Goal: Information Seeking & Learning: Learn about a topic

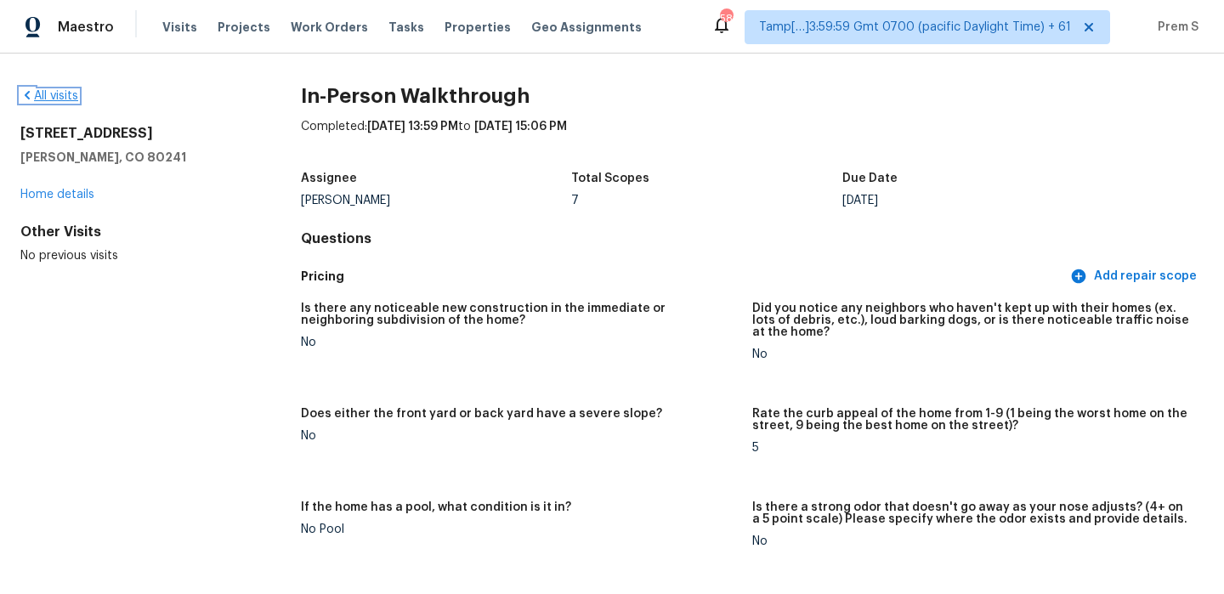
click at [60, 100] on link "All visits" at bounding box center [49, 96] width 58 height 12
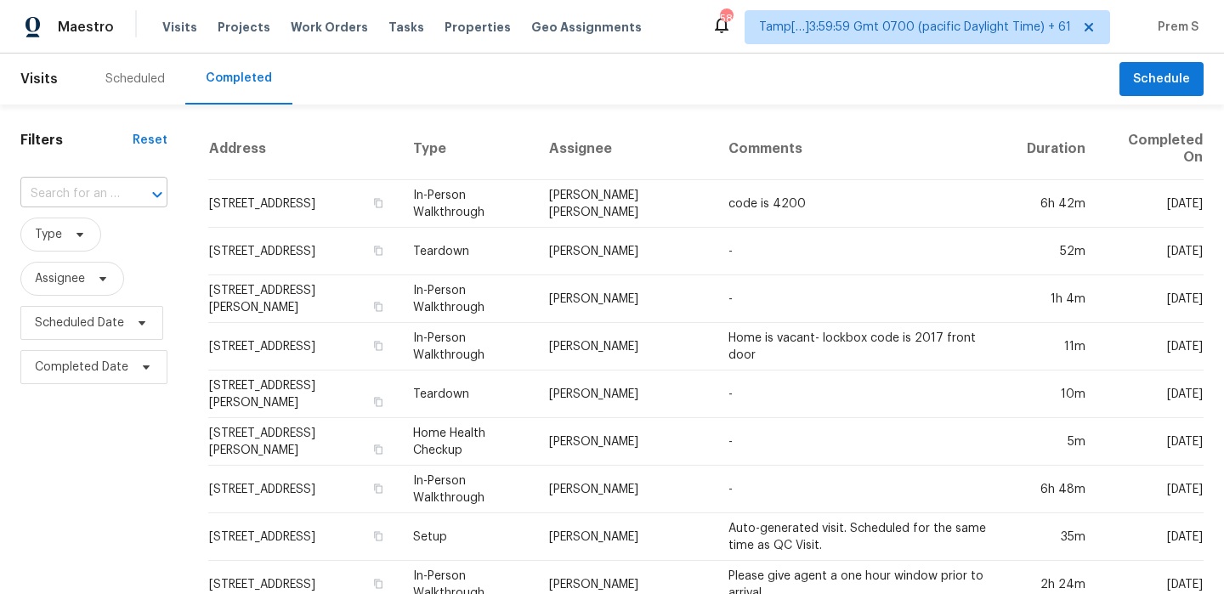
click at [107, 190] on input "text" at bounding box center [69, 194] width 99 height 26
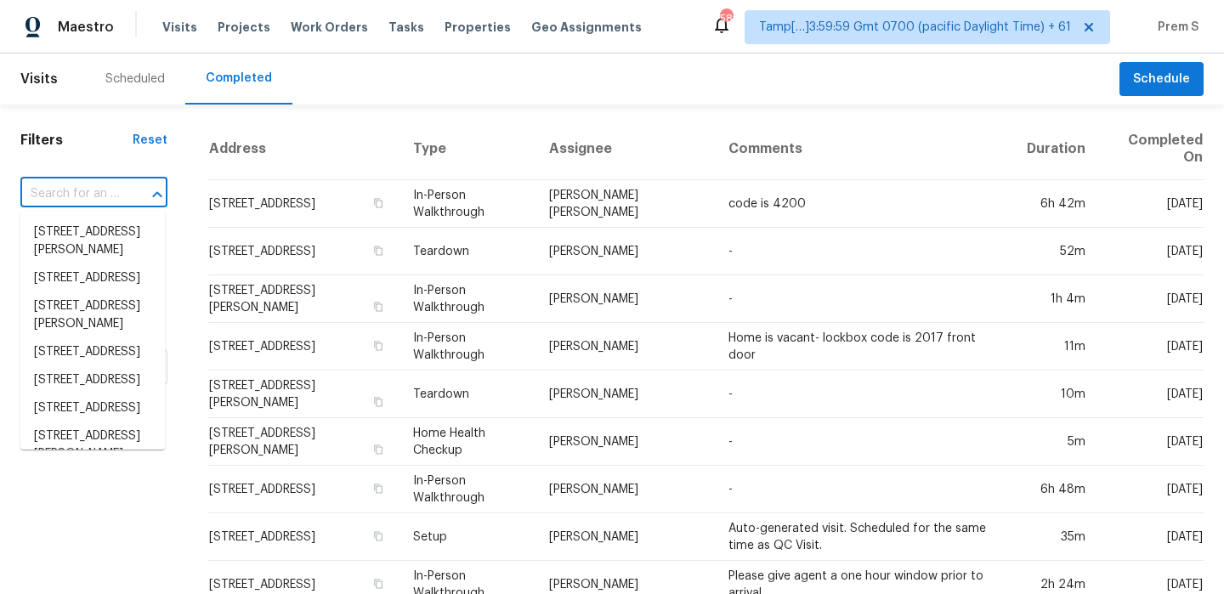
paste input "[STREET_ADDRESS]"
type input "[STREET_ADDRESS]"
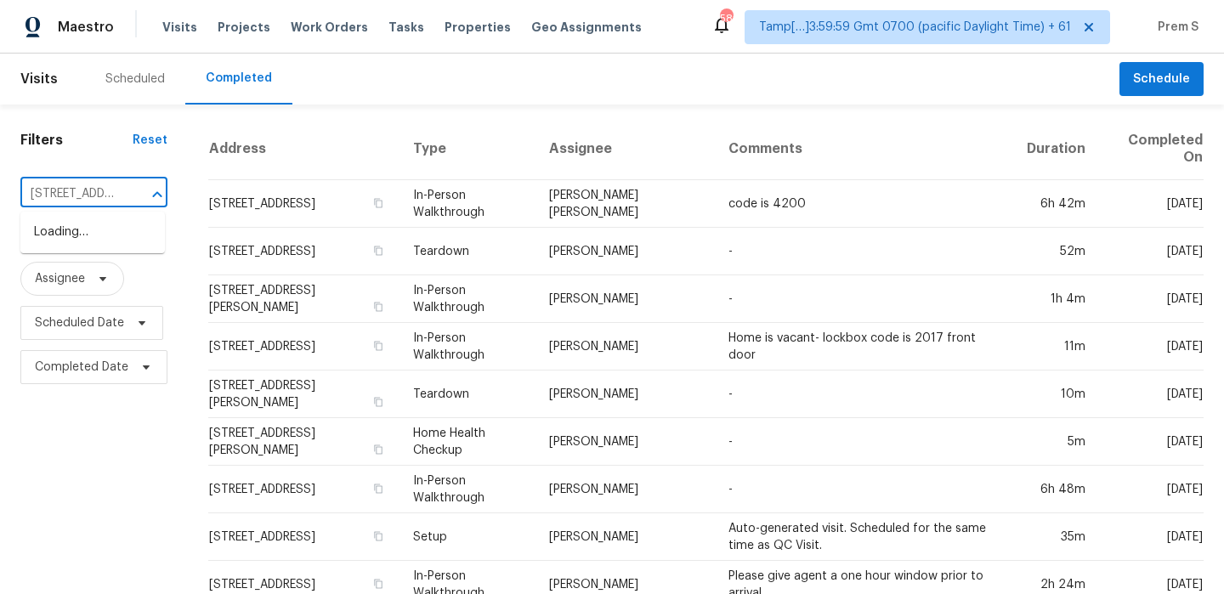
scroll to position [0, 171]
click at [136, 223] on li "[STREET_ADDRESS]" at bounding box center [92, 232] width 145 height 28
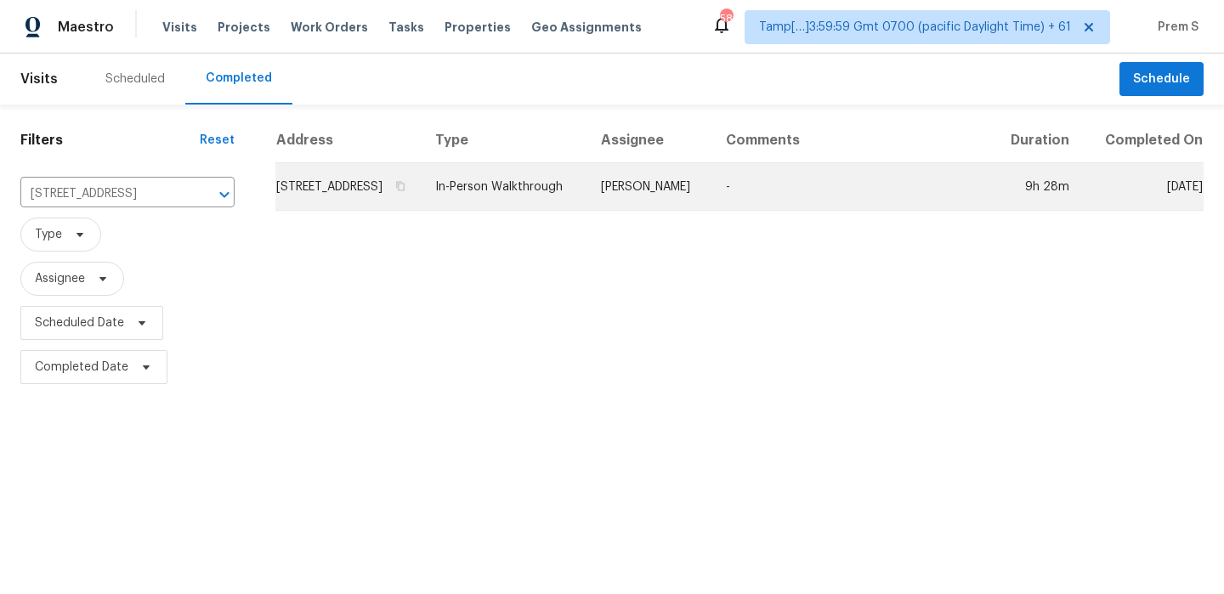
click at [292, 211] on td "[STREET_ADDRESS]" at bounding box center [348, 187] width 146 height 48
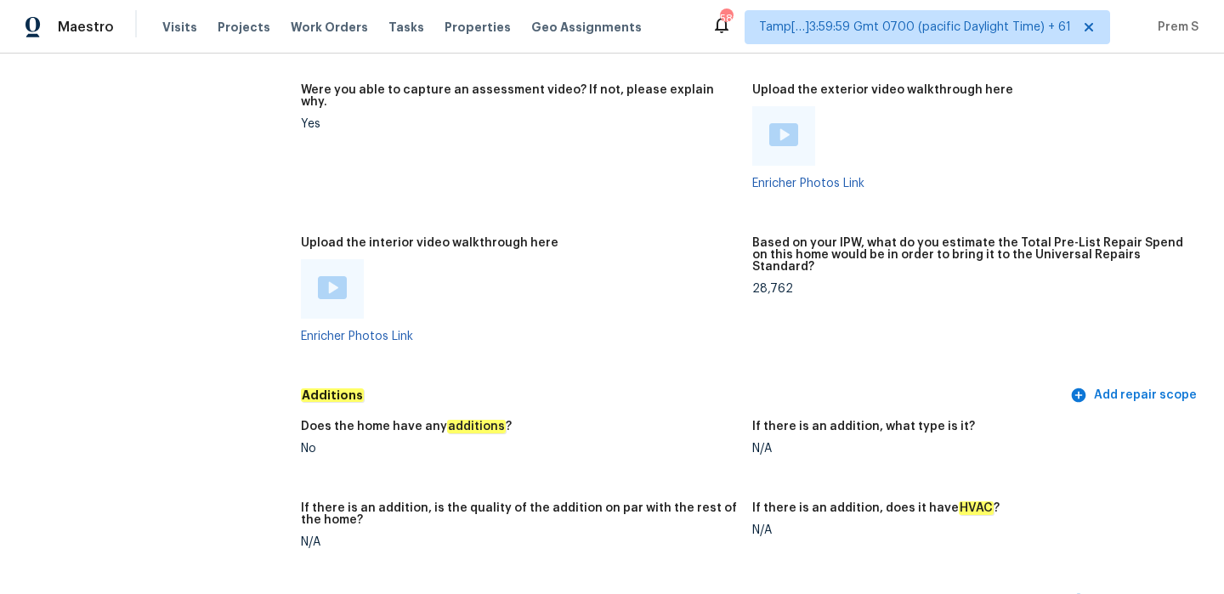
scroll to position [3230, 0]
click at [326, 275] on img at bounding box center [332, 286] width 29 height 23
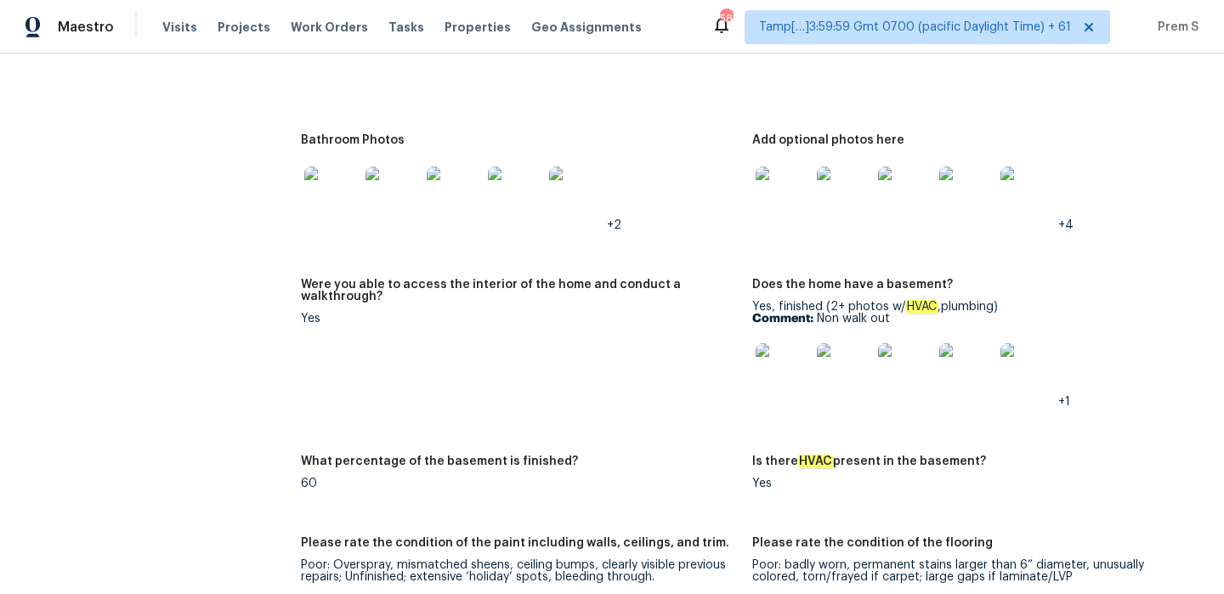
scroll to position [1760, 0]
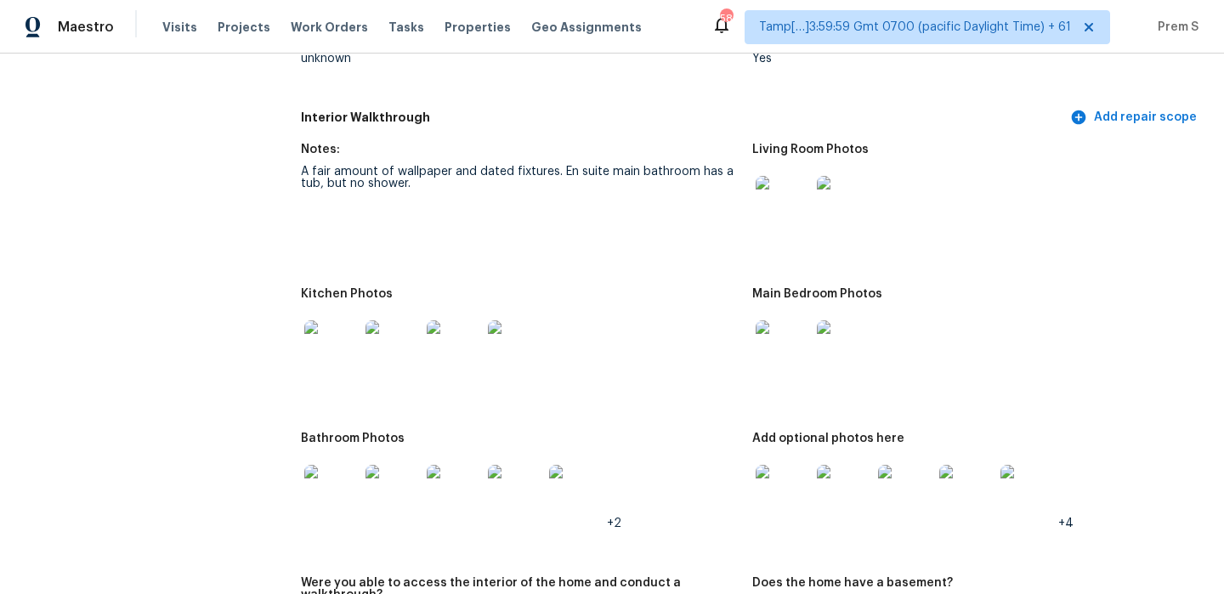
click at [791, 189] on img at bounding box center [783, 203] width 54 height 54
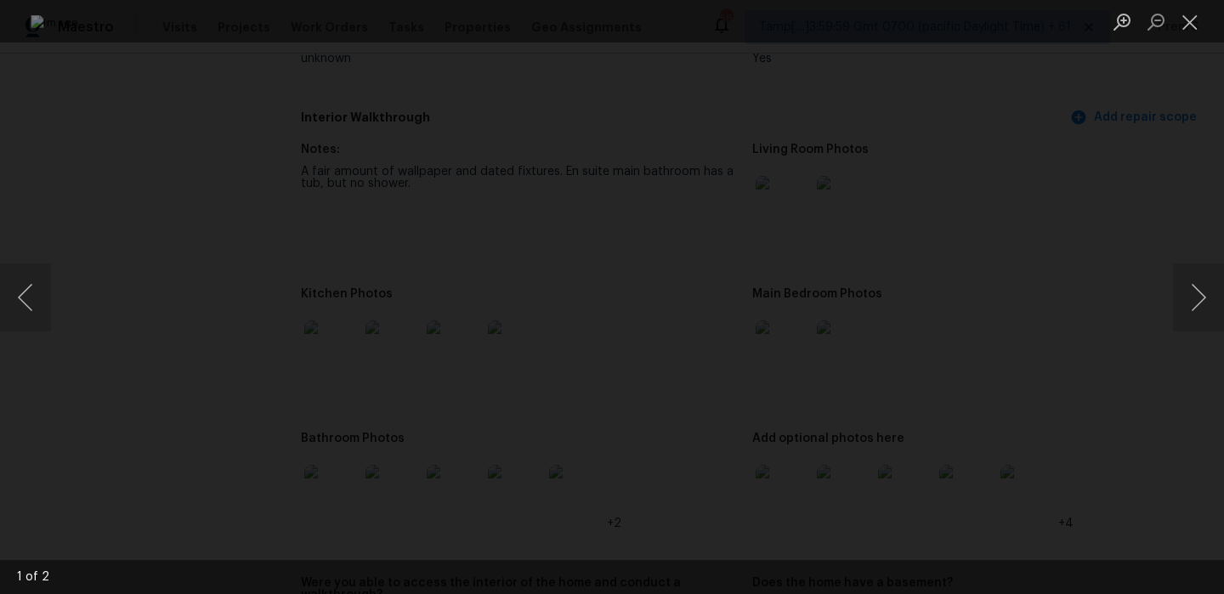
click at [1190, 37] on li "Lightbox" at bounding box center [1190, 21] width 34 height 43
click at [1194, 24] on button "Close lightbox" at bounding box center [1190, 22] width 34 height 30
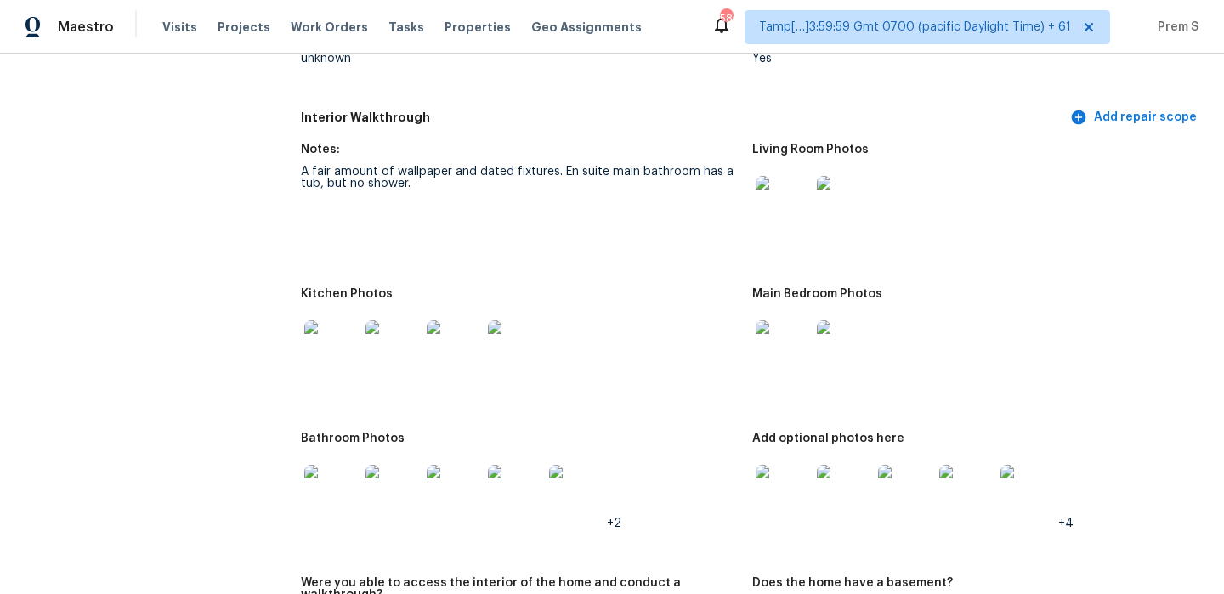
click at [798, 342] on img at bounding box center [783, 347] width 54 height 54
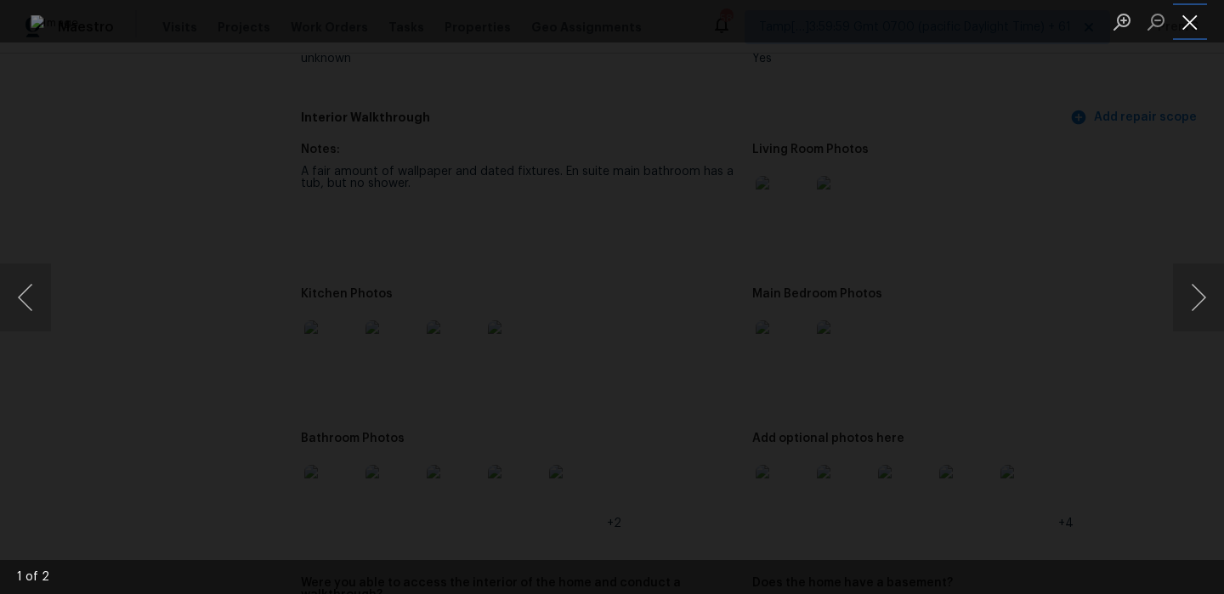
click at [1191, 14] on button "Close lightbox" at bounding box center [1190, 22] width 34 height 30
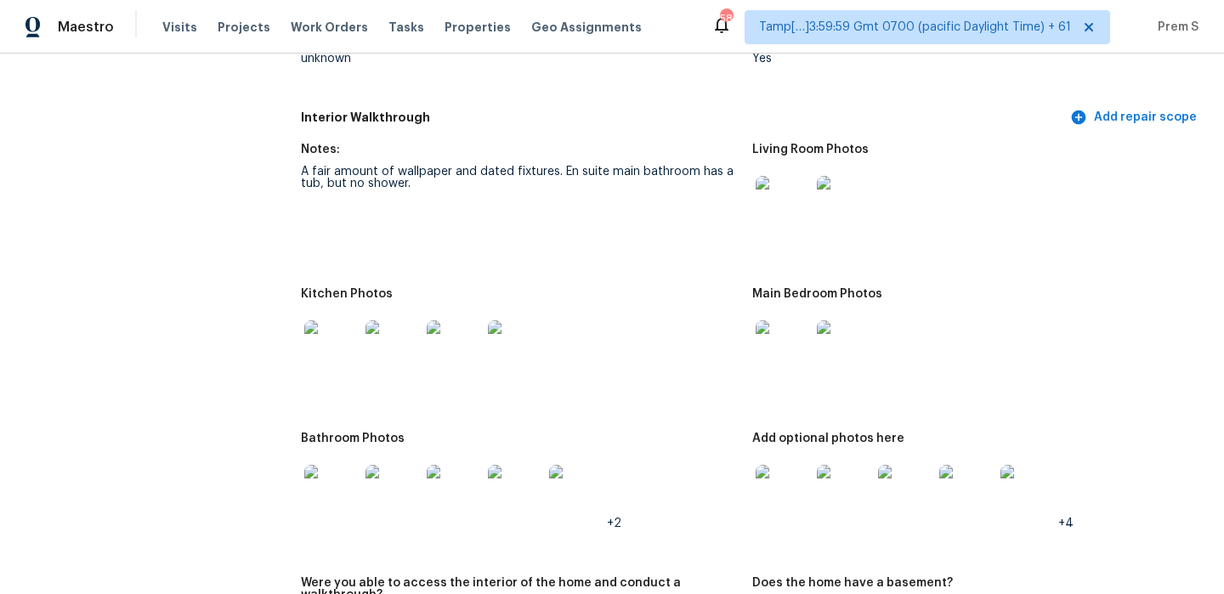
click at [786, 483] on img at bounding box center [783, 492] width 54 height 54
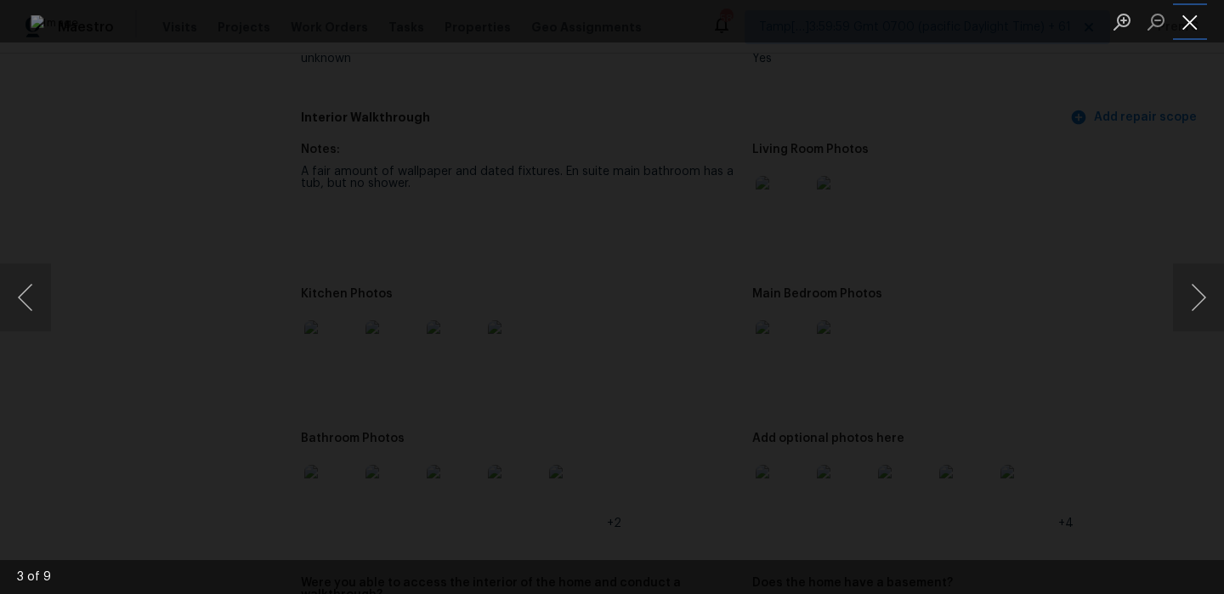
click at [1190, 29] on button "Close lightbox" at bounding box center [1190, 22] width 34 height 30
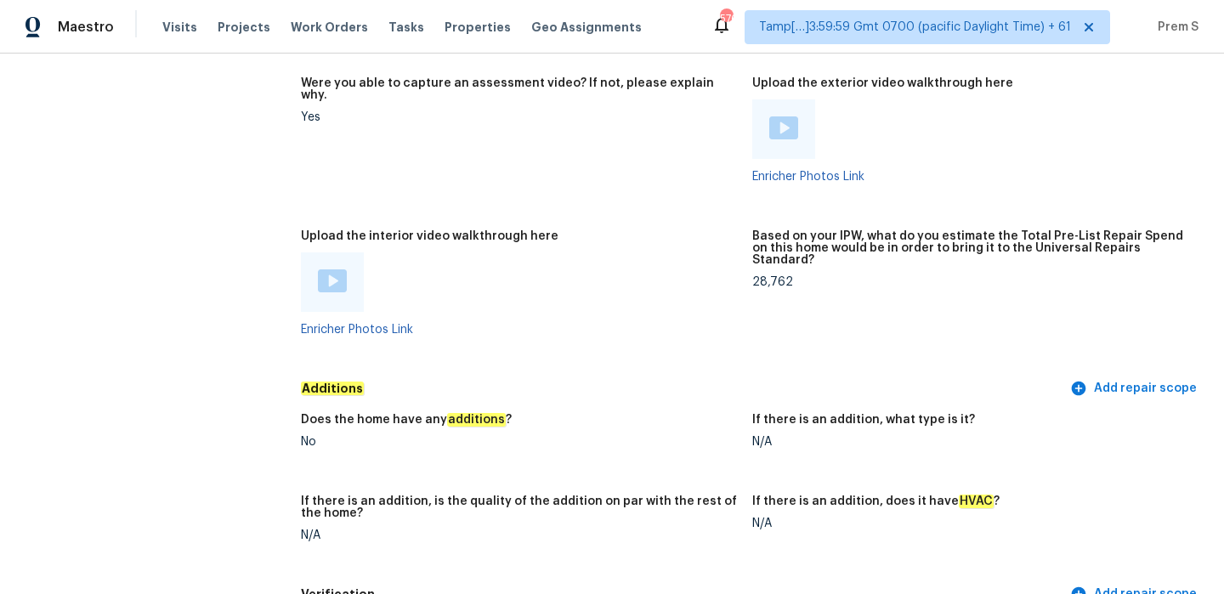
scroll to position [0, 0]
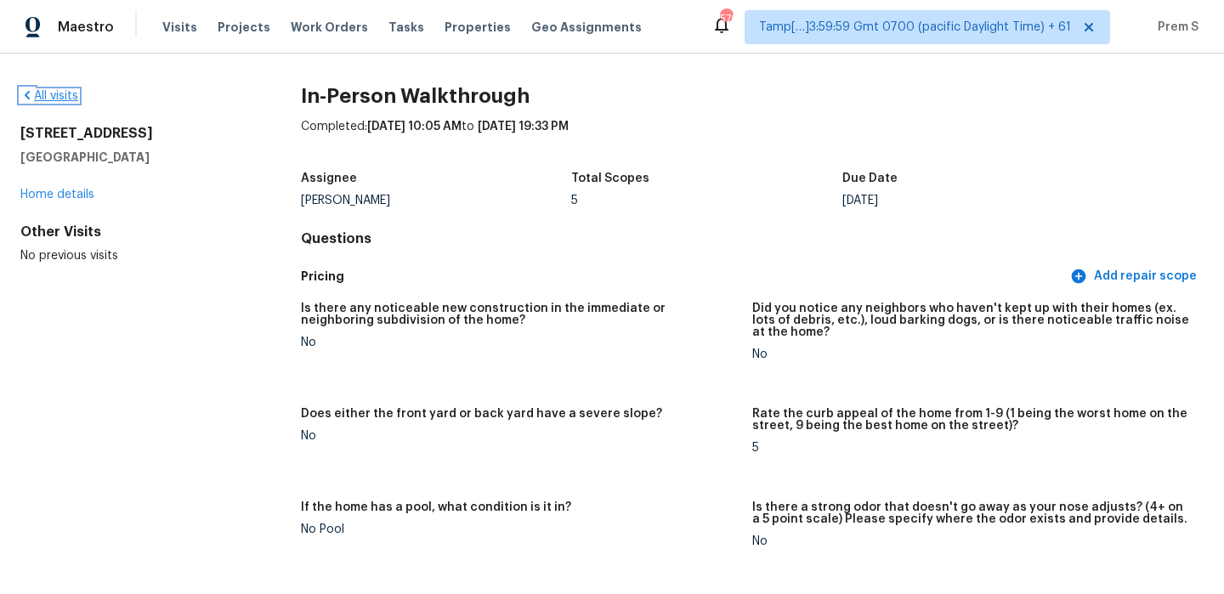
click at [68, 100] on link "All visits" at bounding box center [49, 96] width 58 height 12
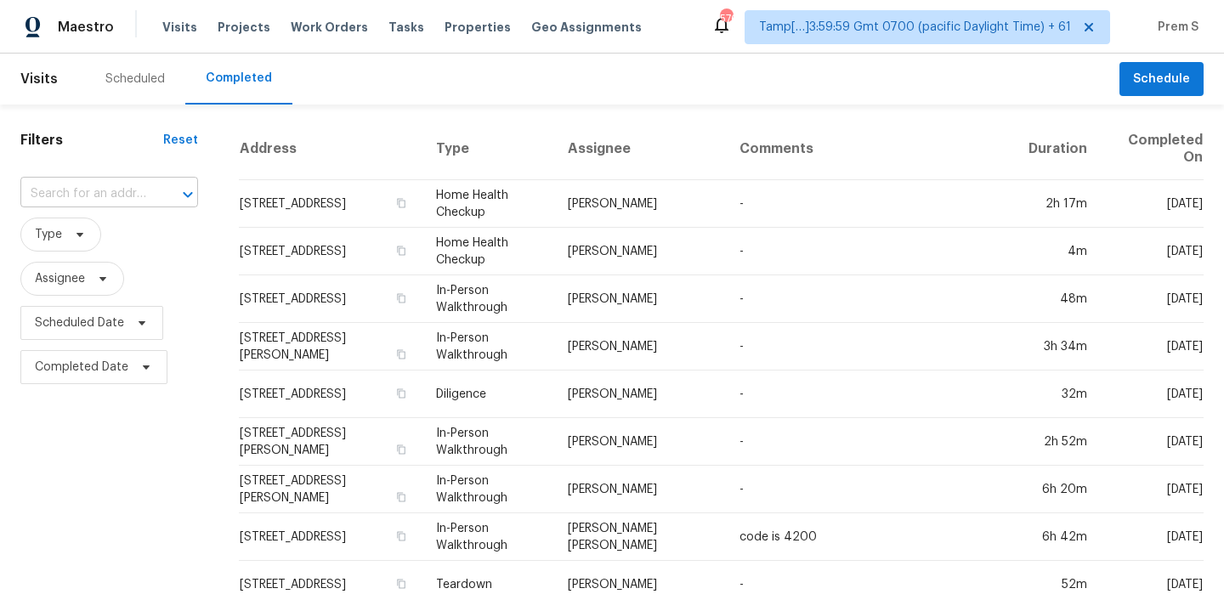
click at [74, 191] on input "text" at bounding box center [85, 194] width 130 height 26
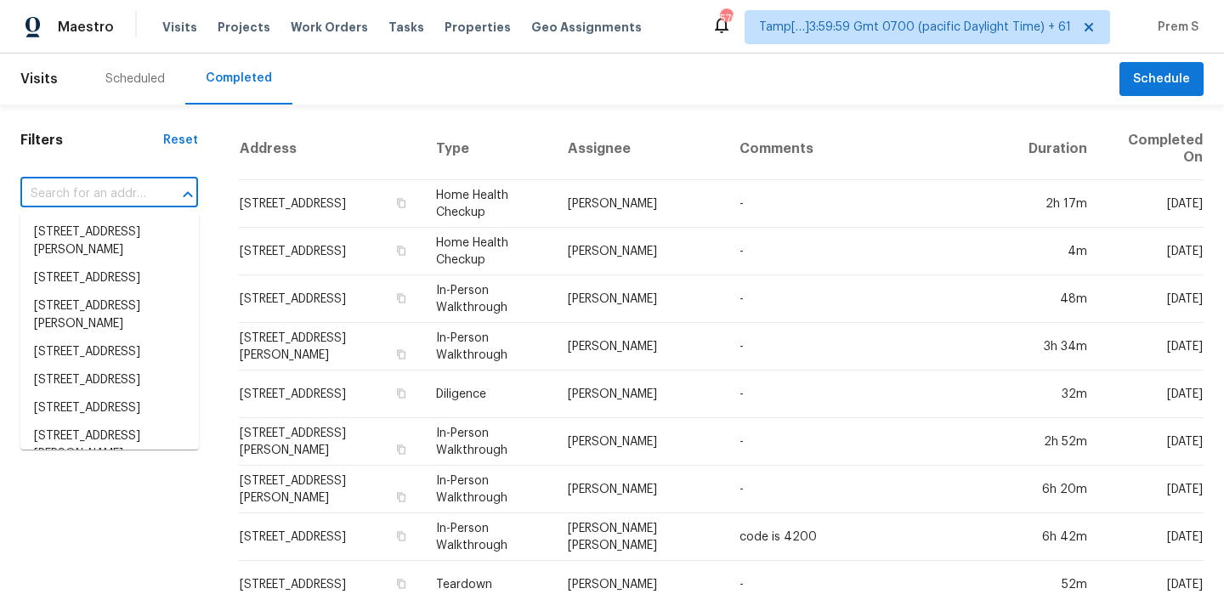
paste input "[STREET_ADDRESS]"
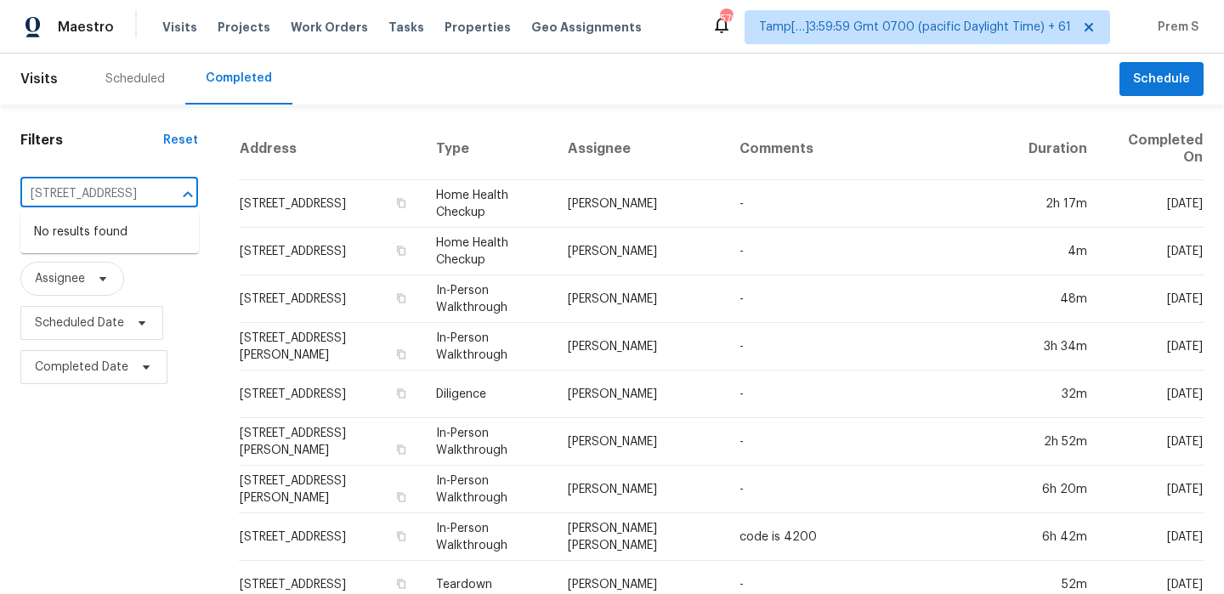
type input "[STREET_ADDRESS]"
click at [77, 201] on input "text" at bounding box center [85, 194] width 130 height 26
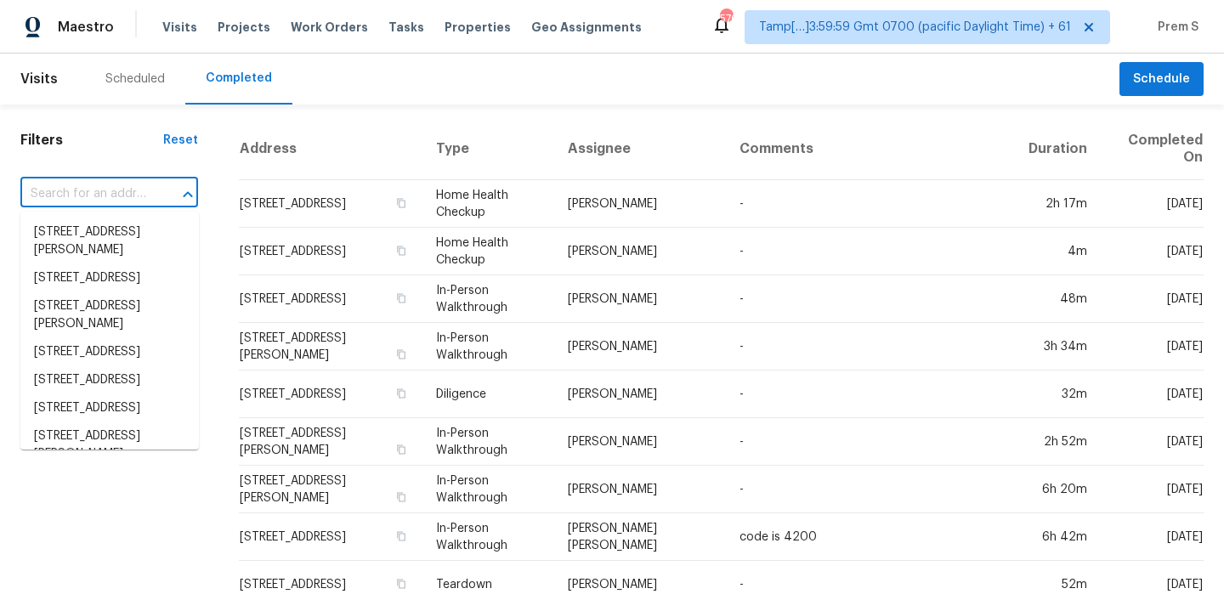
paste input "[STREET_ADDRESS]"
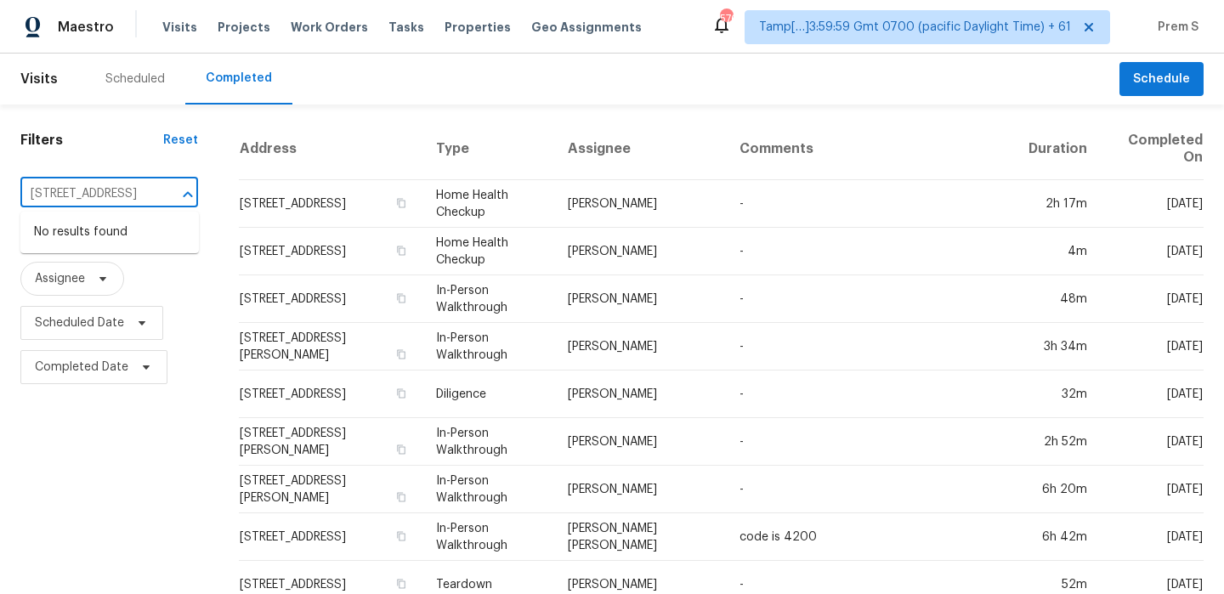
scroll to position [0, 126]
drag, startPoint x: 61, startPoint y: 196, endPoint x: 181, endPoint y: 196, distance: 119.9
click at [181, 196] on div "[STREET_ADDRESS] ​" at bounding box center [109, 194] width 178 height 26
type input "[STREET_ADDRESS]"
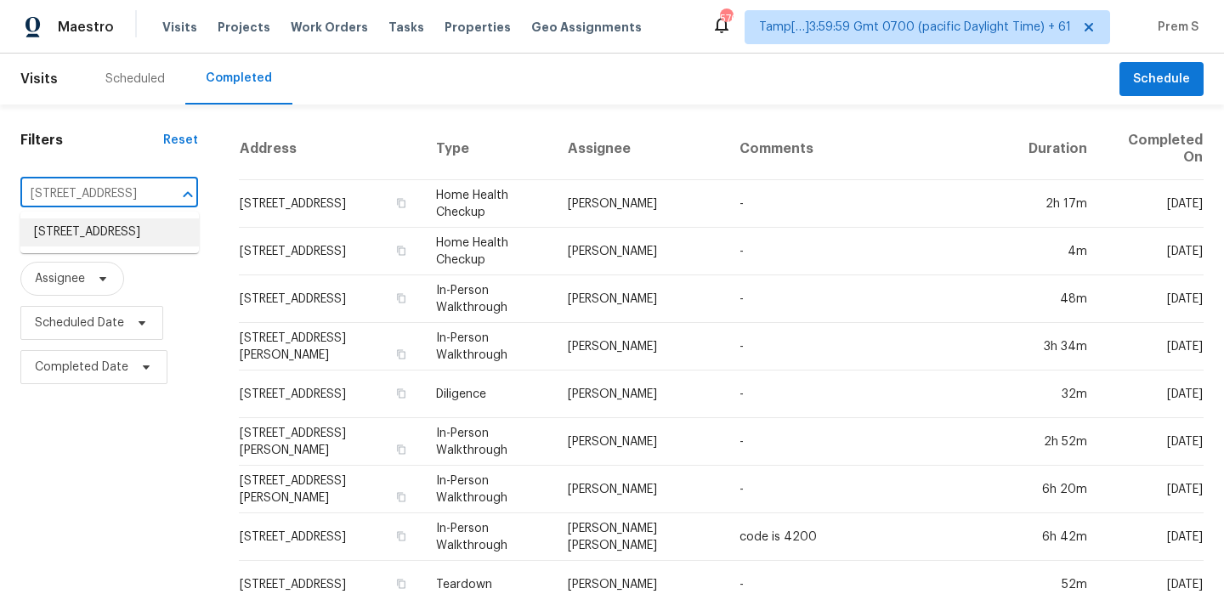
click at [109, 236] on li "[STREET_ADDRESS]" at bounding box center [109, 232] width 179 height 28
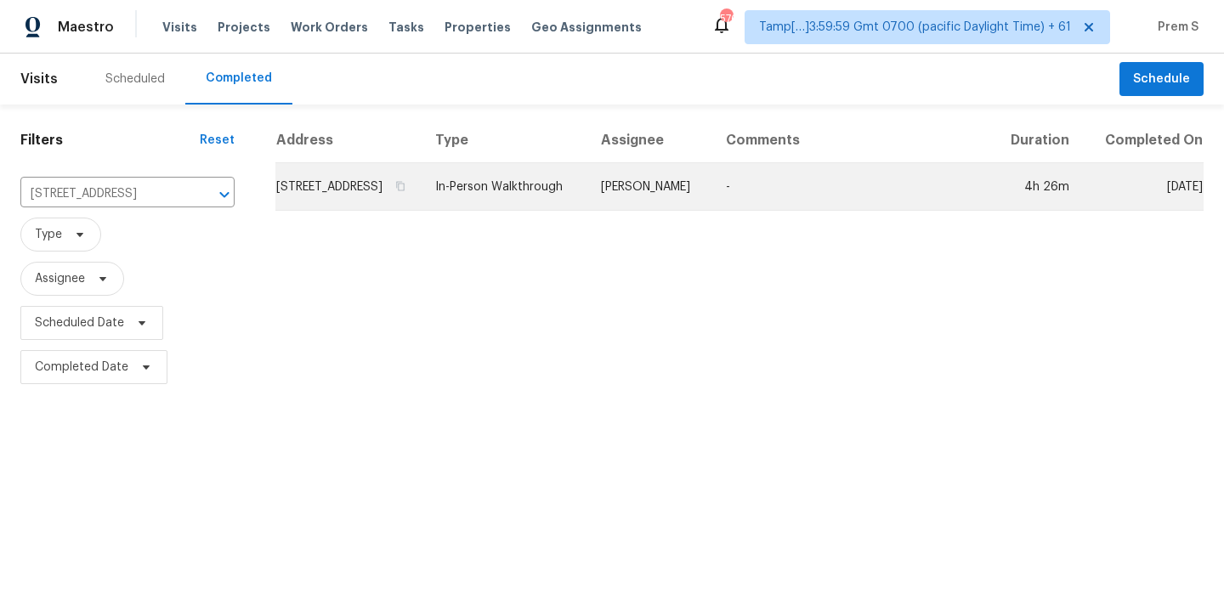
click at [306, 211] on td "[STREET_ADDRESS]" at bounding box center [348, 187] width 146 height 48
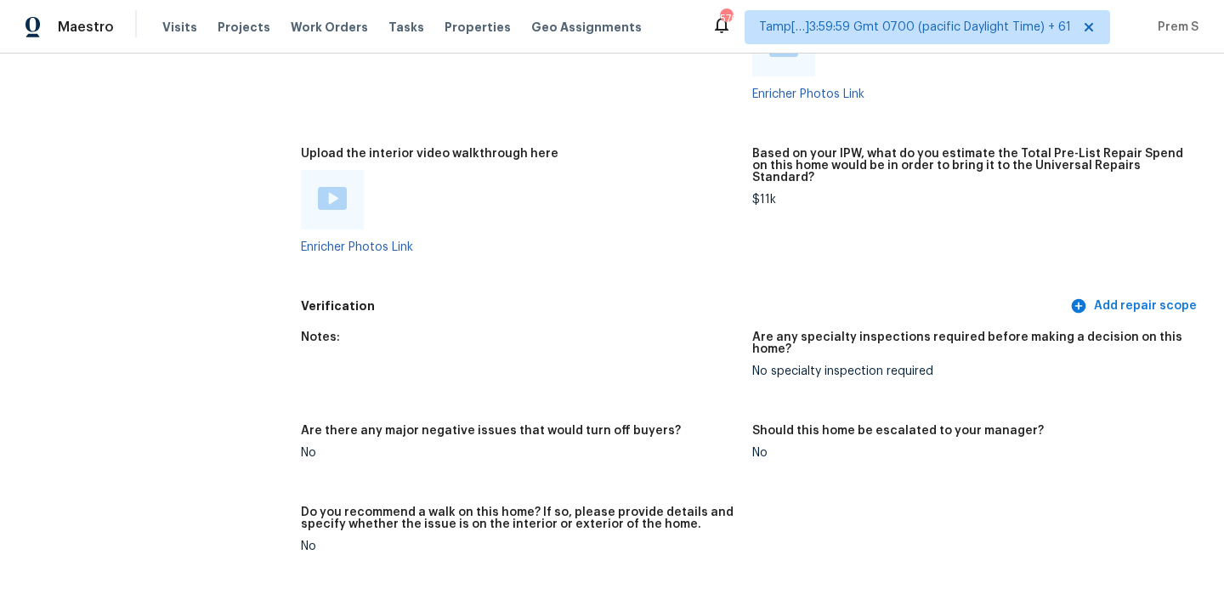
scroll to position [3147, 0]
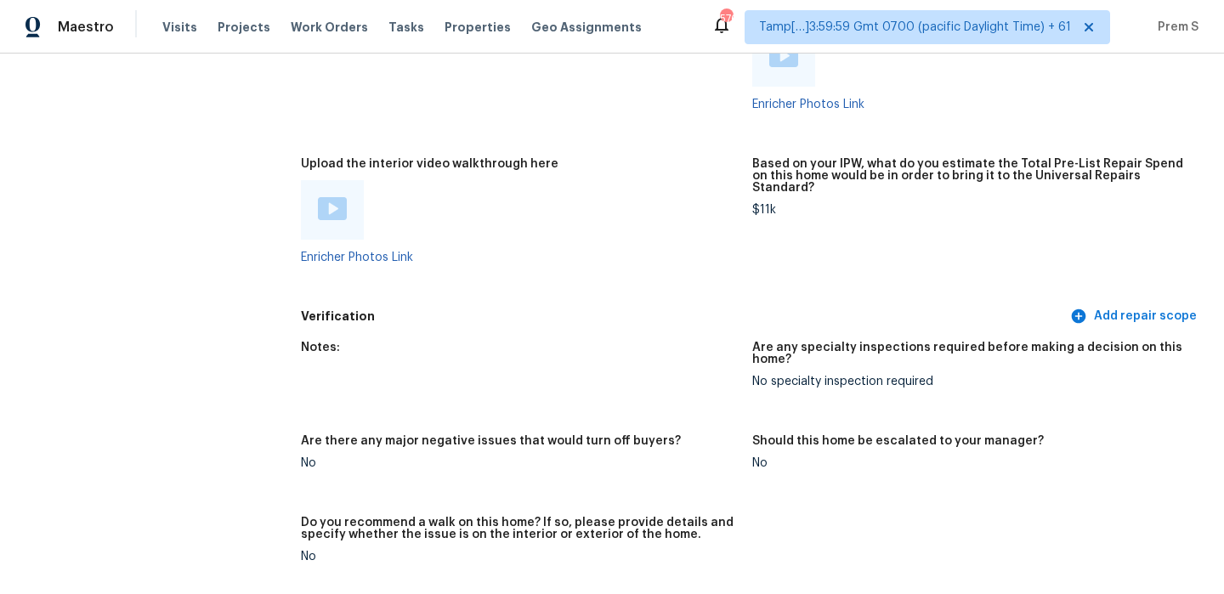
click at [337, 197] on img at bounding box center [332, 208] width 29 height 23
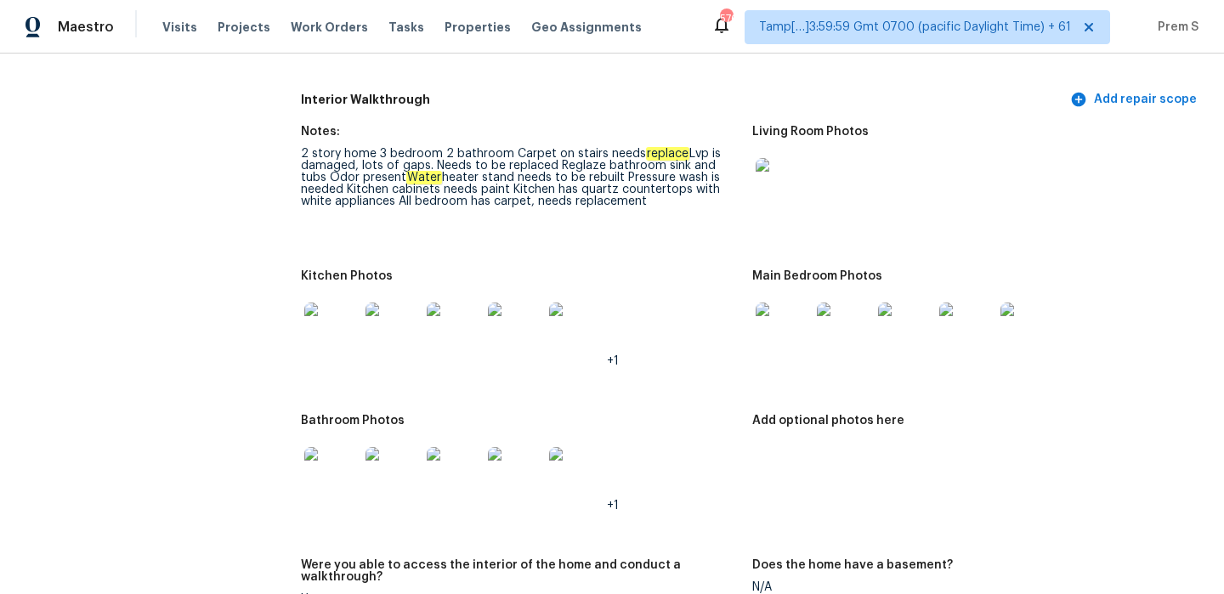
scroll to position [1617, 0]
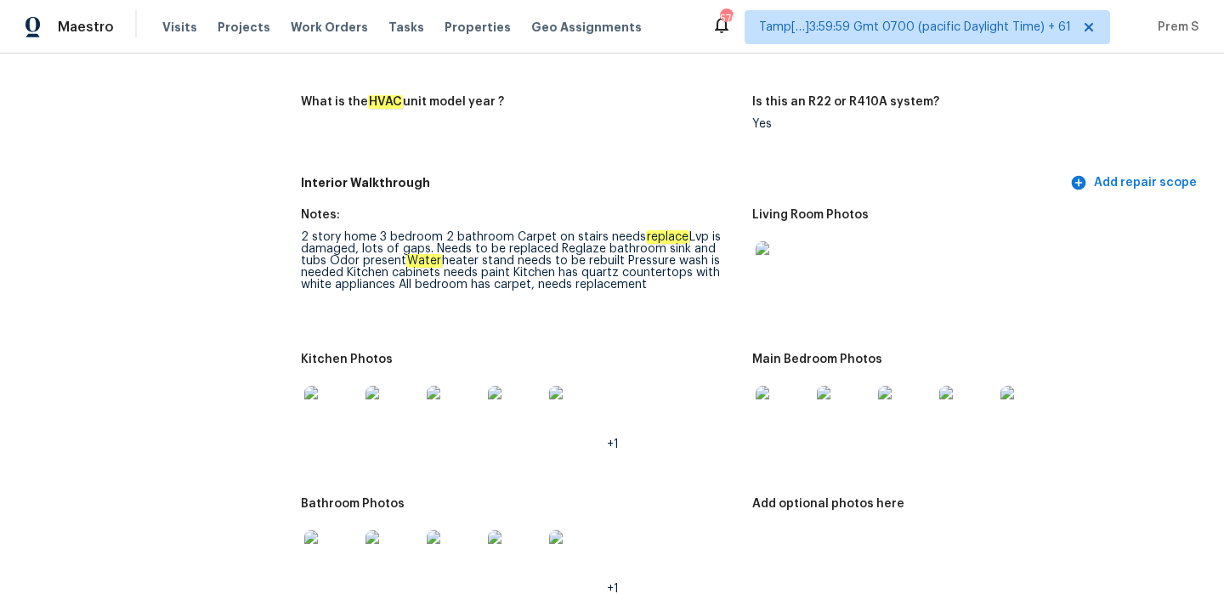
click at [855, 411] on img at bounding box center [844, 413] width 54 height 54
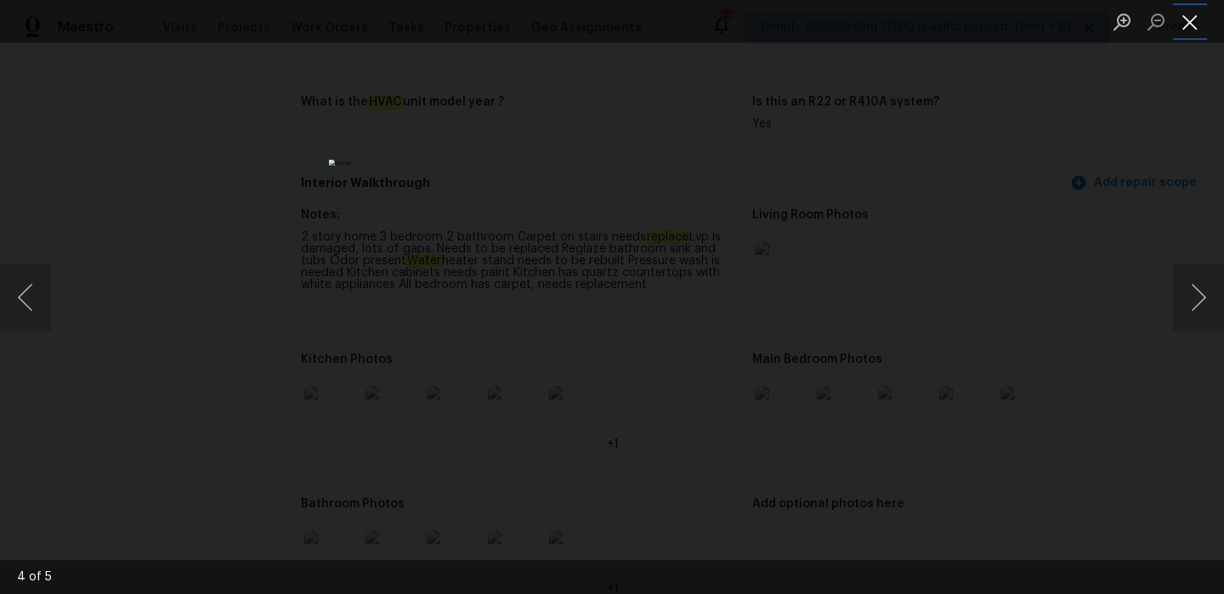
click at [1192, 14] on button "Close lightbox" at bounding box center [1190, 22] width 34 height 30
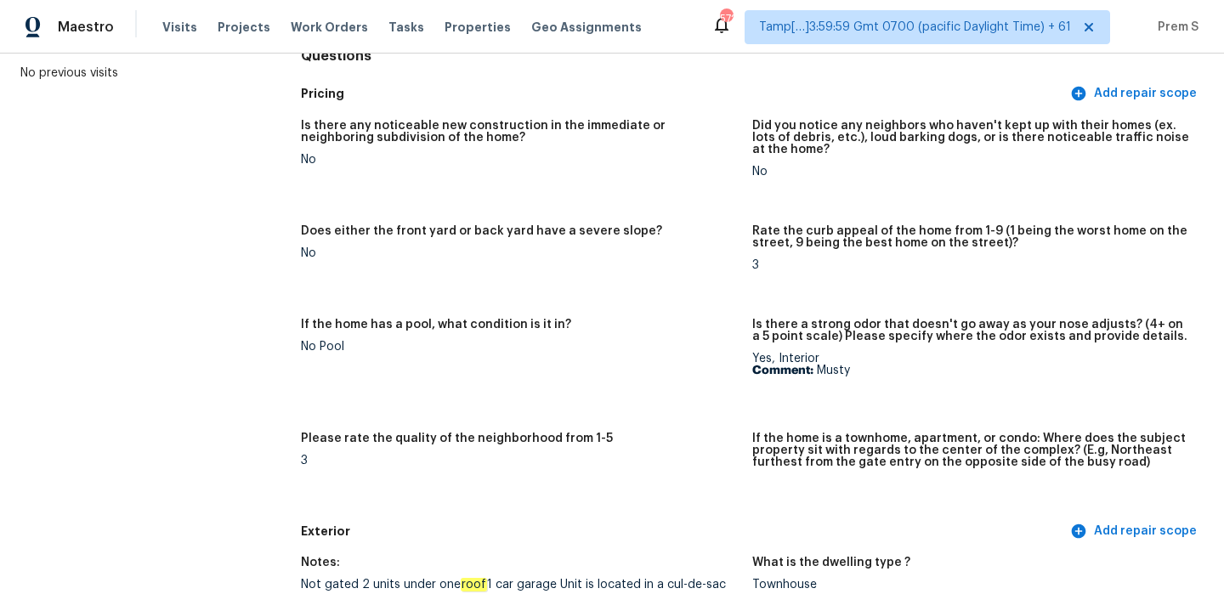
scroll to position [1542, 0]
